Goal: Information Seeking & Learning: Learn about a topic

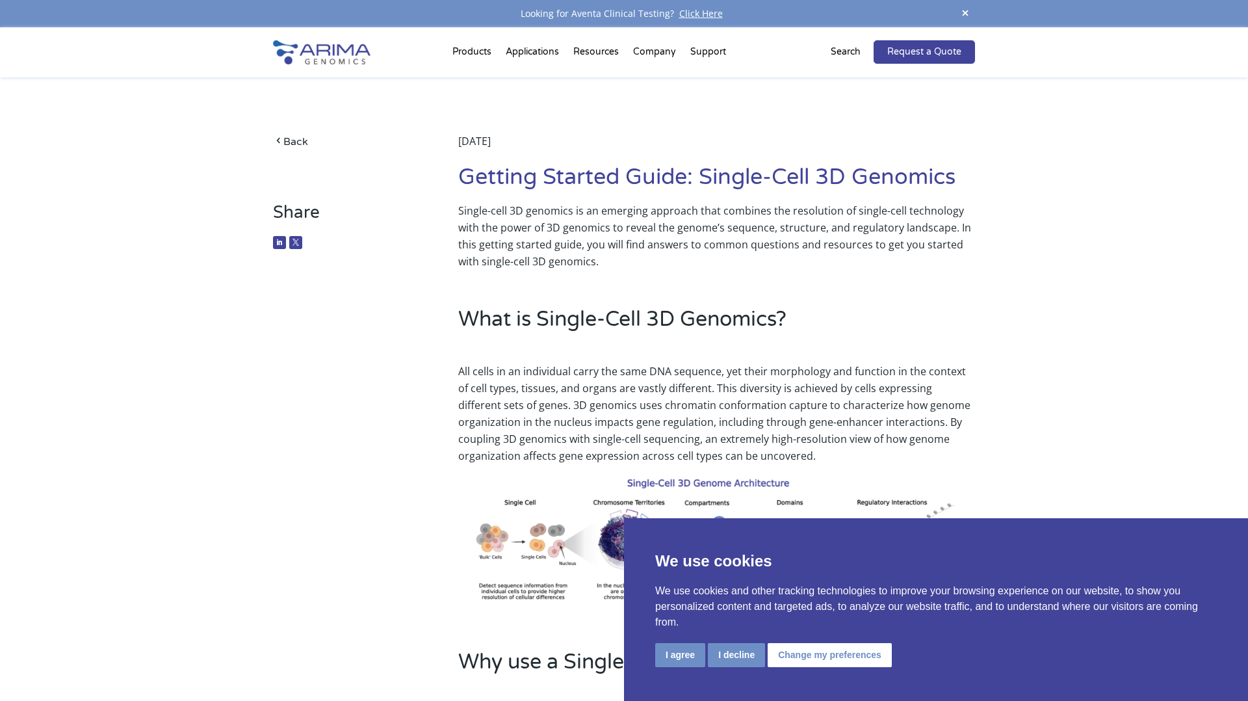
click at [316, 55] on img at bounding box center [322, 52] width 98 height 24
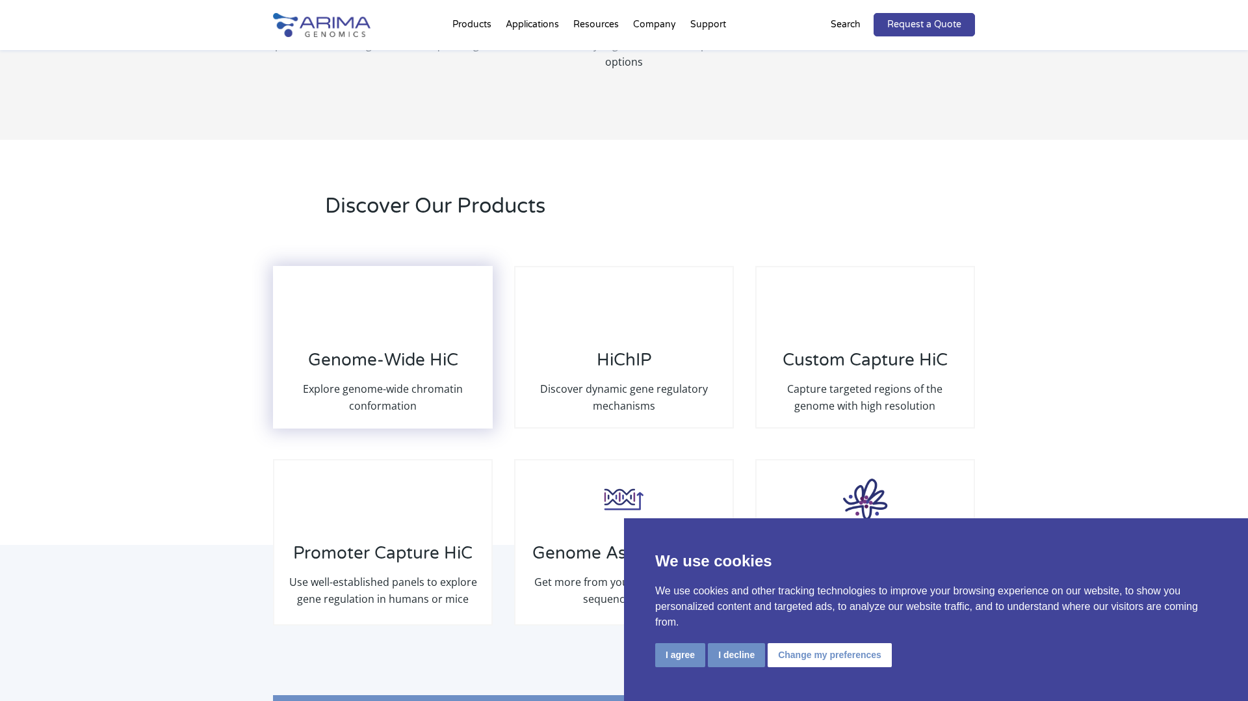
scroll to position [1749, 0]
click at [407, 309] on img at bounding box center [383, 307] width 52 height 52
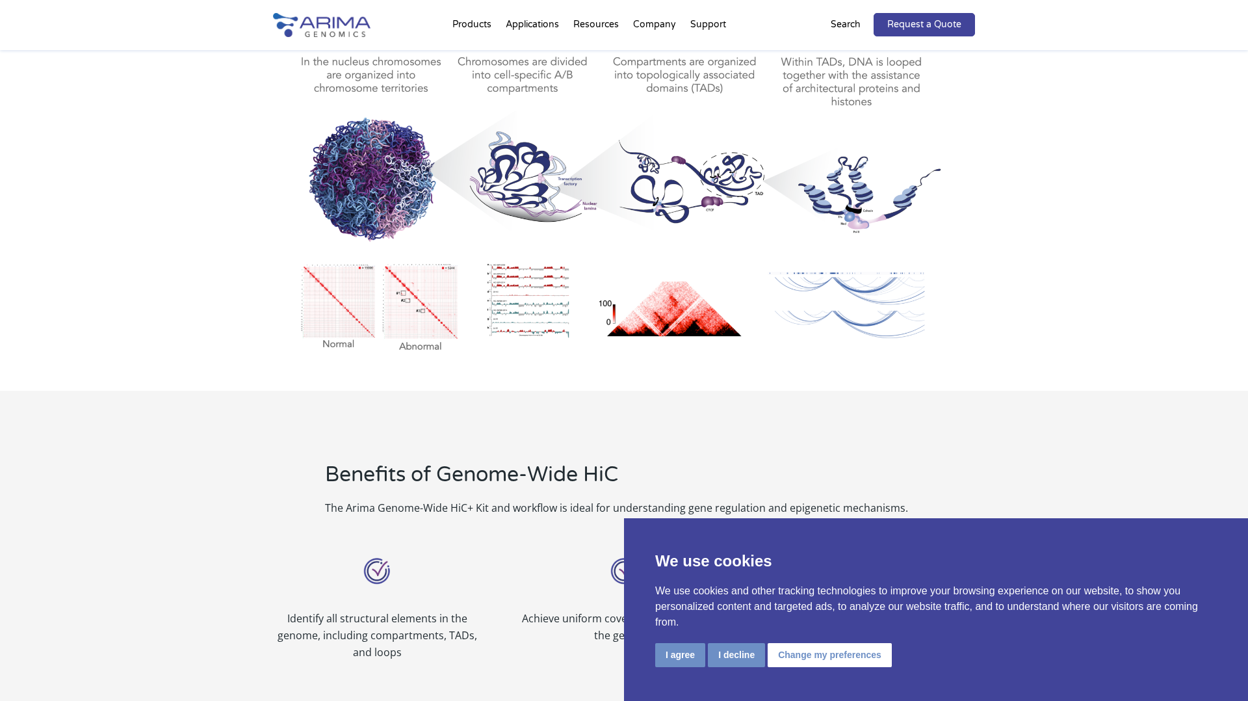
scroll to position [637, 0]
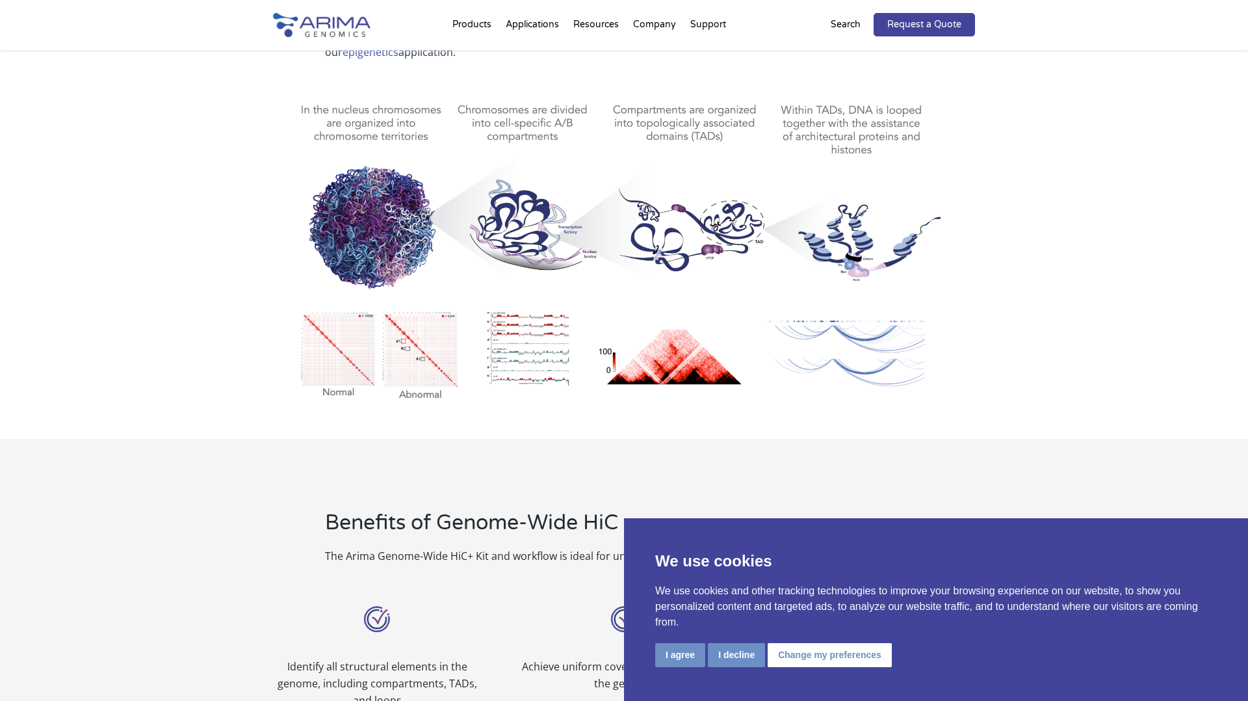
click at [646, 124] on img at bounding box center [624, 243] width 702 height 326
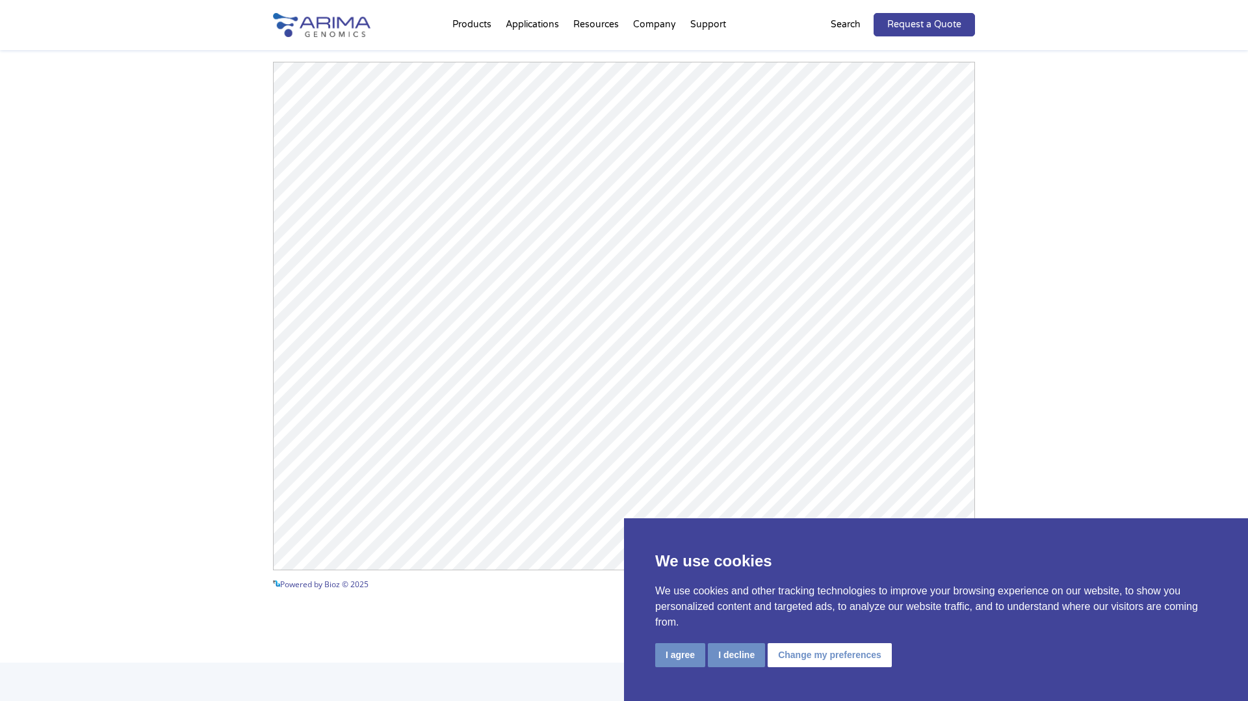
scroll to position [1781, 0]
click at [1058, 261] on div "Arima-HiC+ Publications Powered by Bioz © 2025 See more details on Bioz" at bounding box center [624, 287] width 1248 height 729
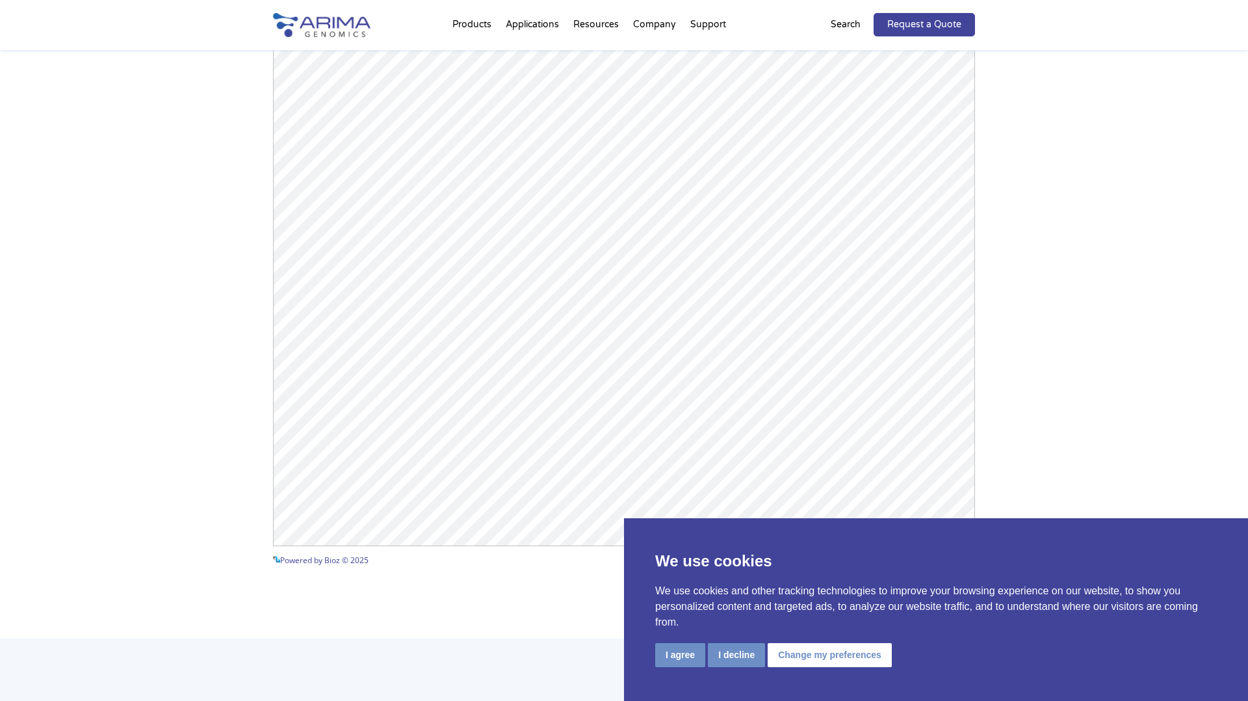
scroll to position [1814, 0]
